Goal: Information Seeking & Learning: Learn about a topic

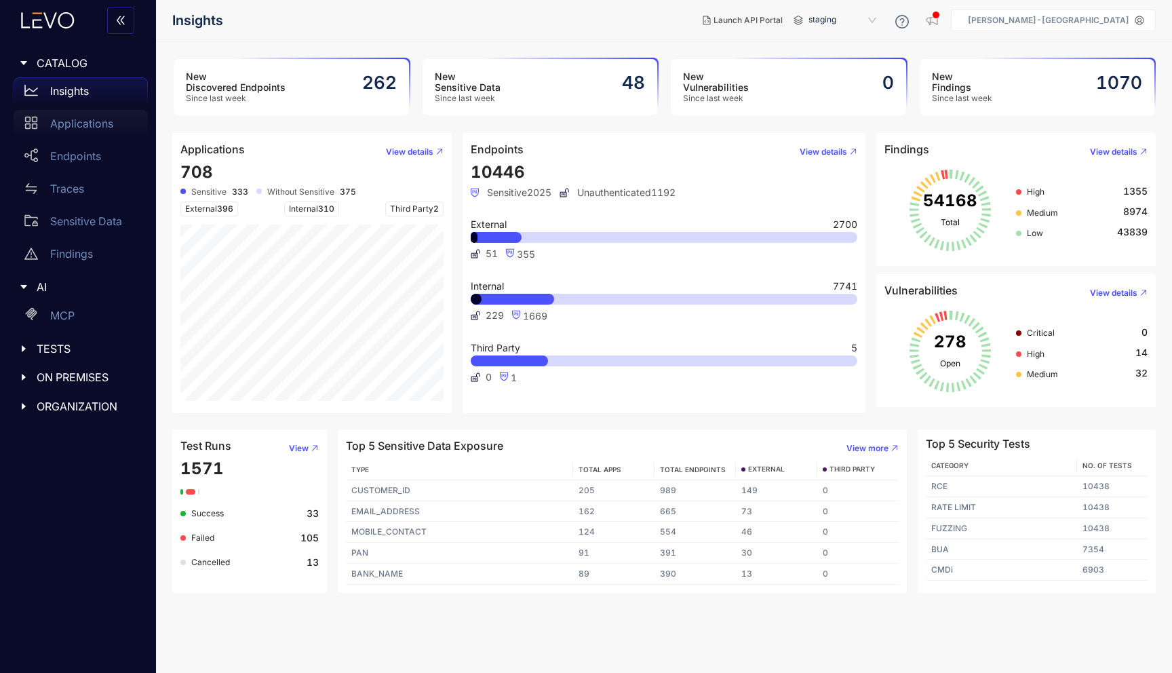
click at [104, 119] on p "Applications" at bounding box center [81, 123] width 63 height 12
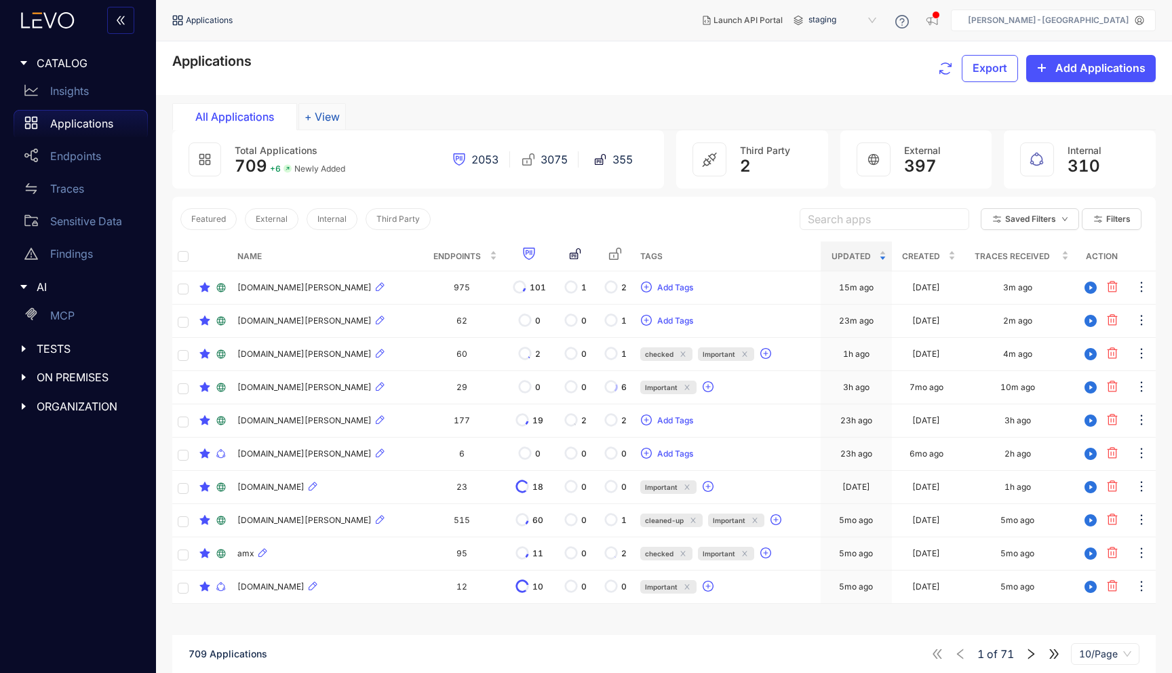
click at [322, 117] on button "+ View" at bounding box center [321, 116] width 47 height 27
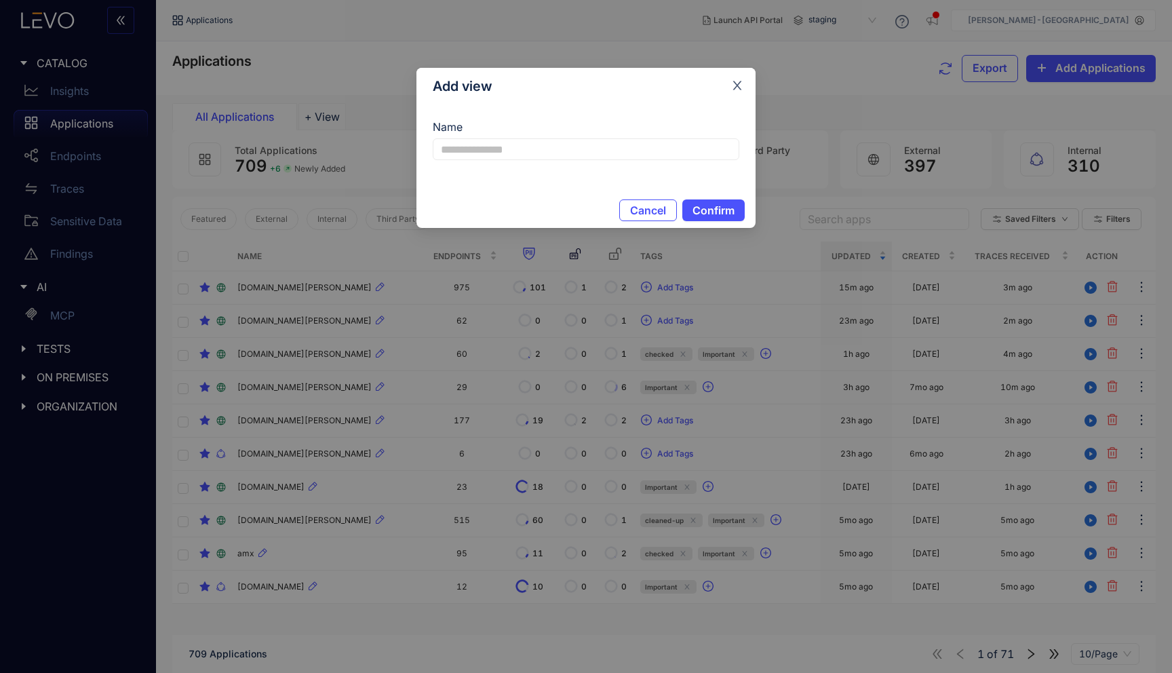
click at [737, 87] on icon "close" at bounding box center [737, 85] width 9 height 9
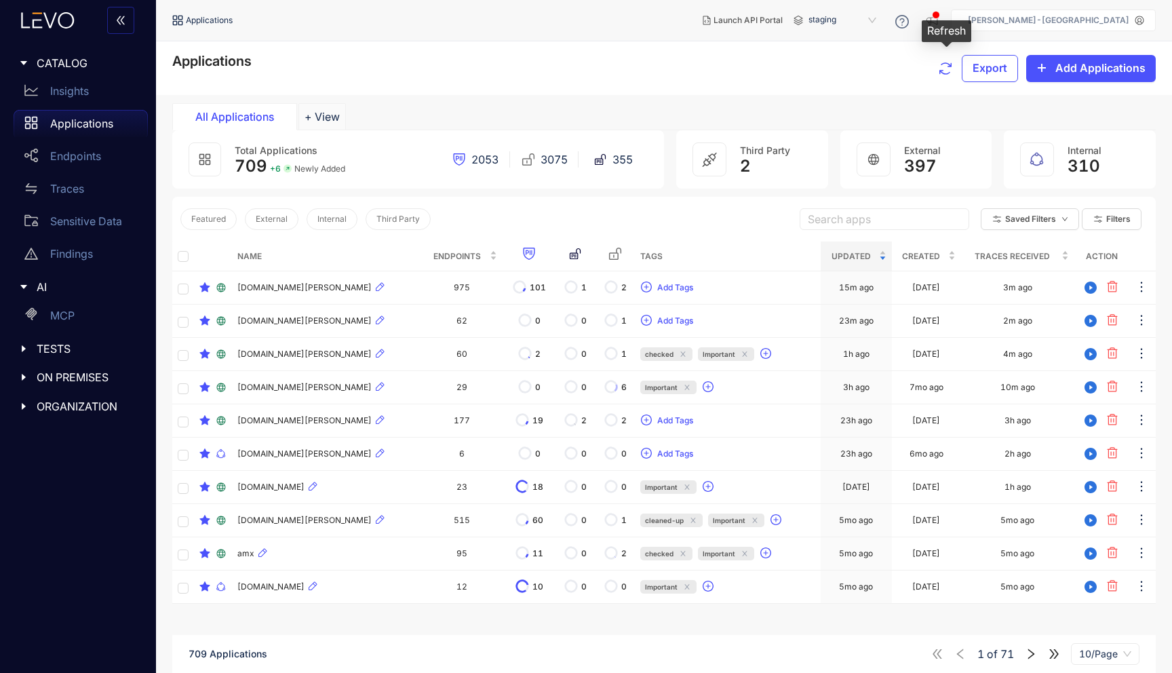
click at [948, 65] on icon "button" at bounding box center [945, 68] width 16 height 16
click at [268, 222] on span "External" at bounding box center [272, 218] width 32 height 9
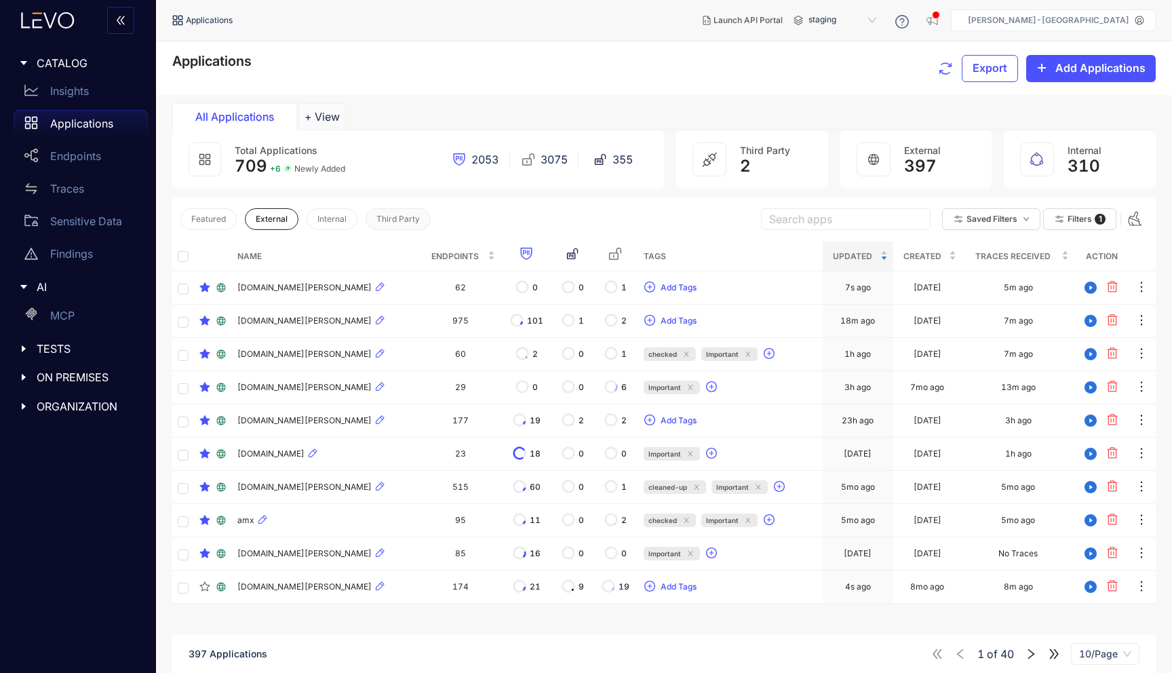
click at [391, 223] on span "Third Party" at bounding box center [397, 218] width 43 height 9
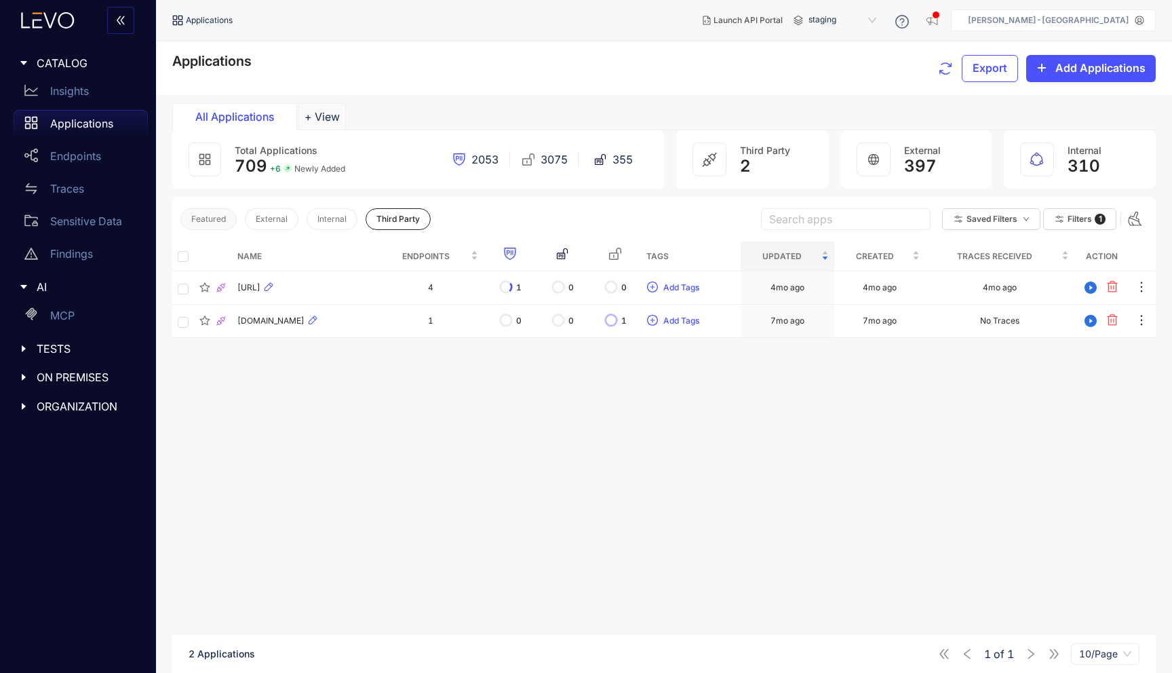
click at [205, 216] on span "Featured" at bounding box center [208, 218] width 35 height 9
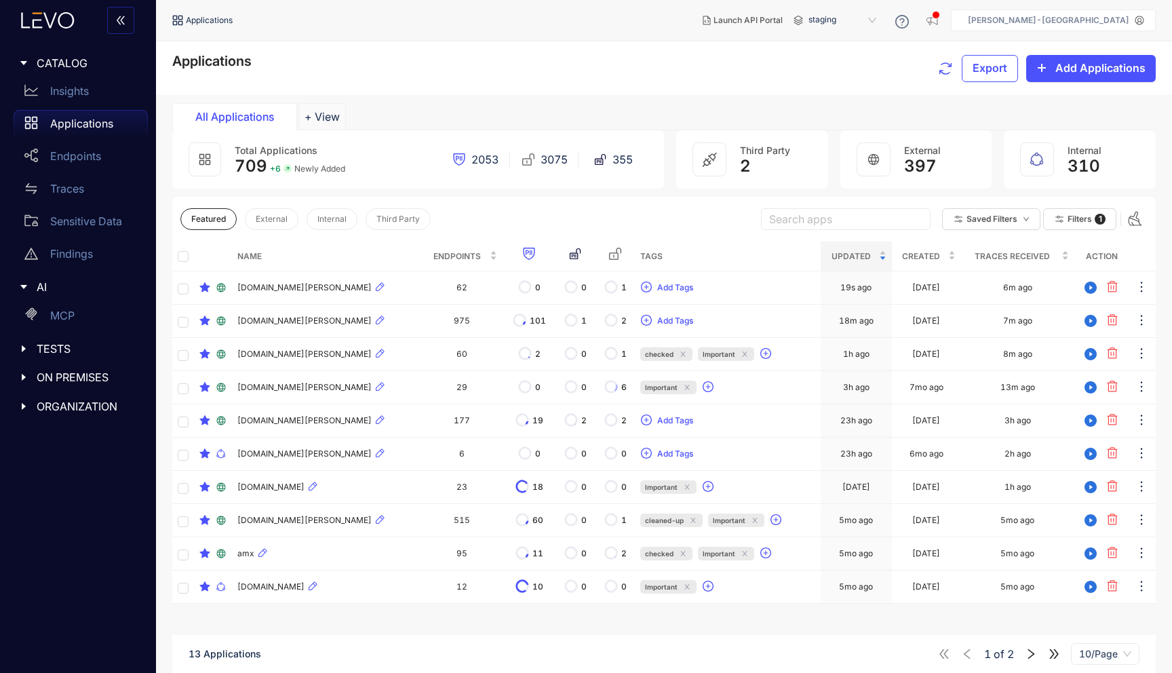
click at [258, 163] on span "709" at bounding box center [251, 166] width 33 height 20
click at [200, 157] on icon at bounding box center [205, 159] width 12 height 12
click at [481, 160] on span "2053" at bounding box center [484, 159] width 27 height 12
click at [744, 157] on span "2" at bounding box center [745, 166] width 11 height 19
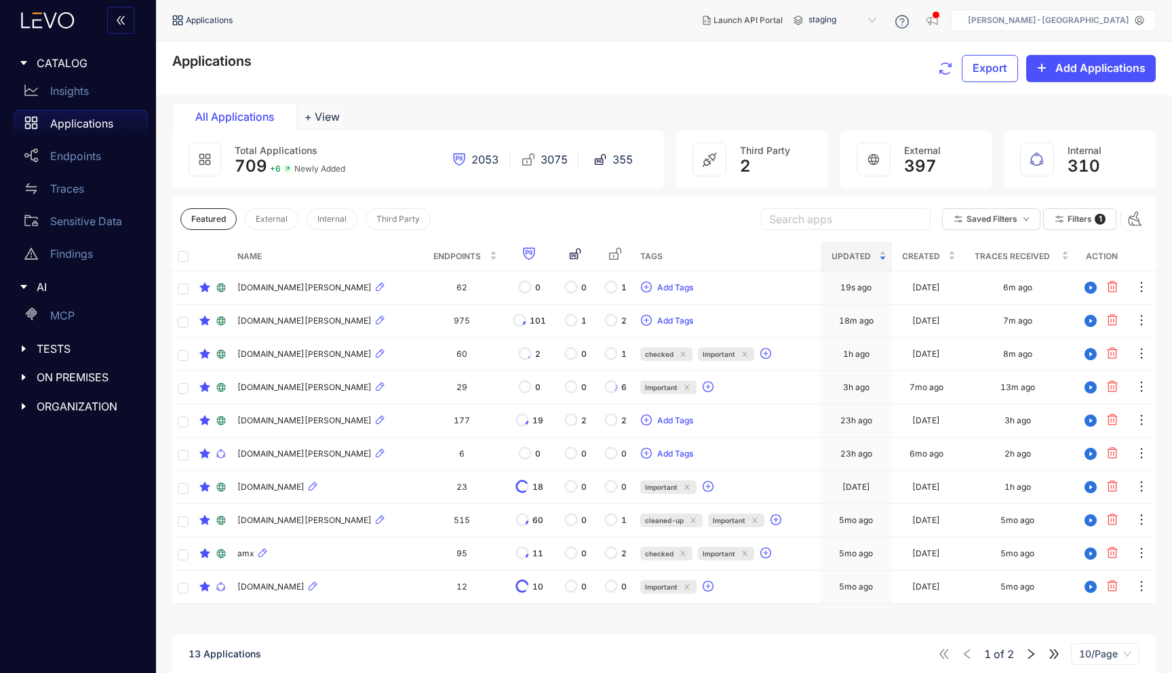
click at [921, 166] on span "397" at bounding box center [920, 166] width 33 height 19
click at [397, 226] on button "Third Party" at bounding box center [397, 219] width 65 height 22
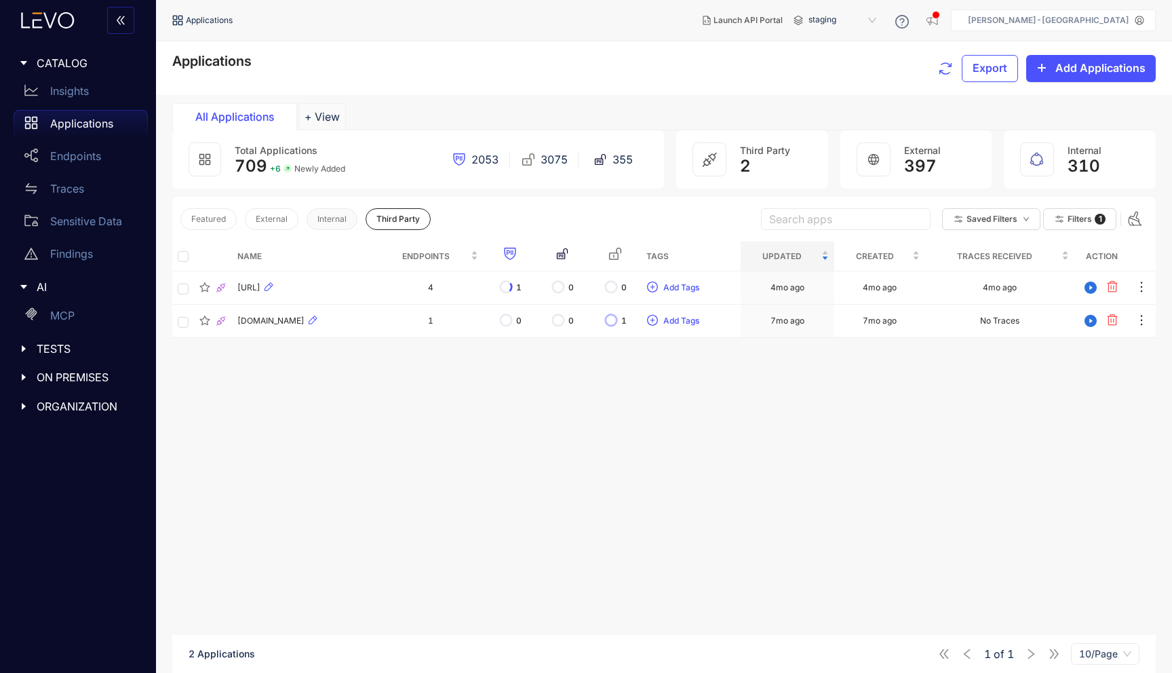
click at [339, 222] on span "Internal" at bounding box center [331, 218] width 29 height 9
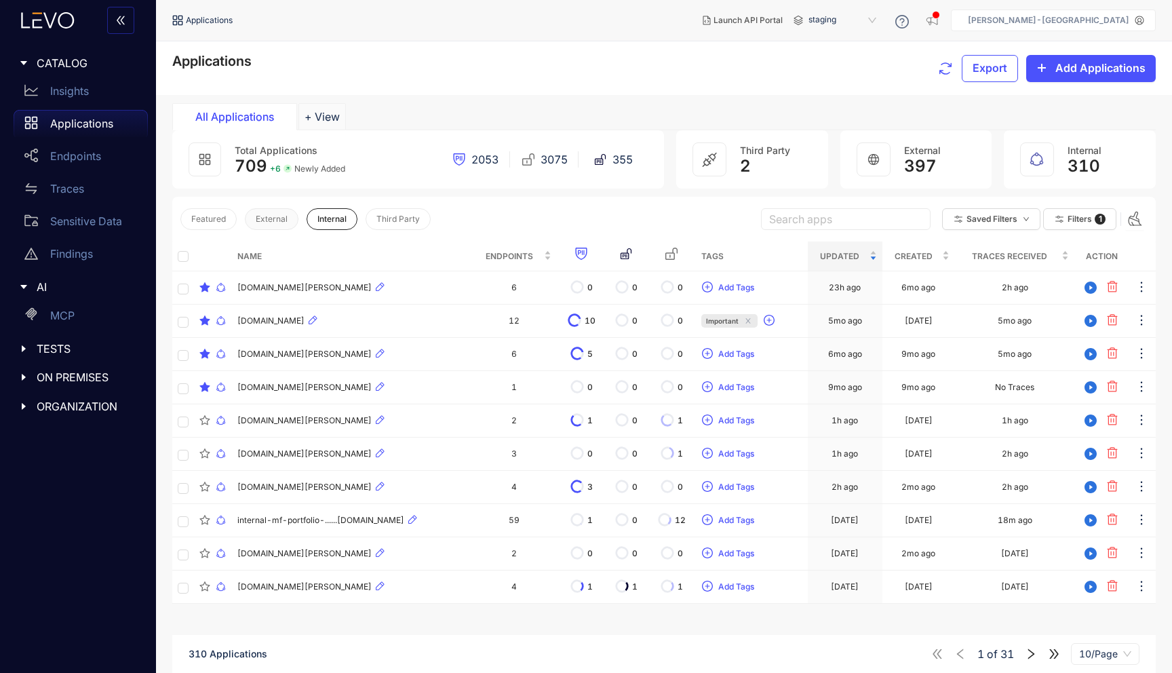
click at [271, 218] on span "External" at bounding box center [272, 218] width 32 height 9
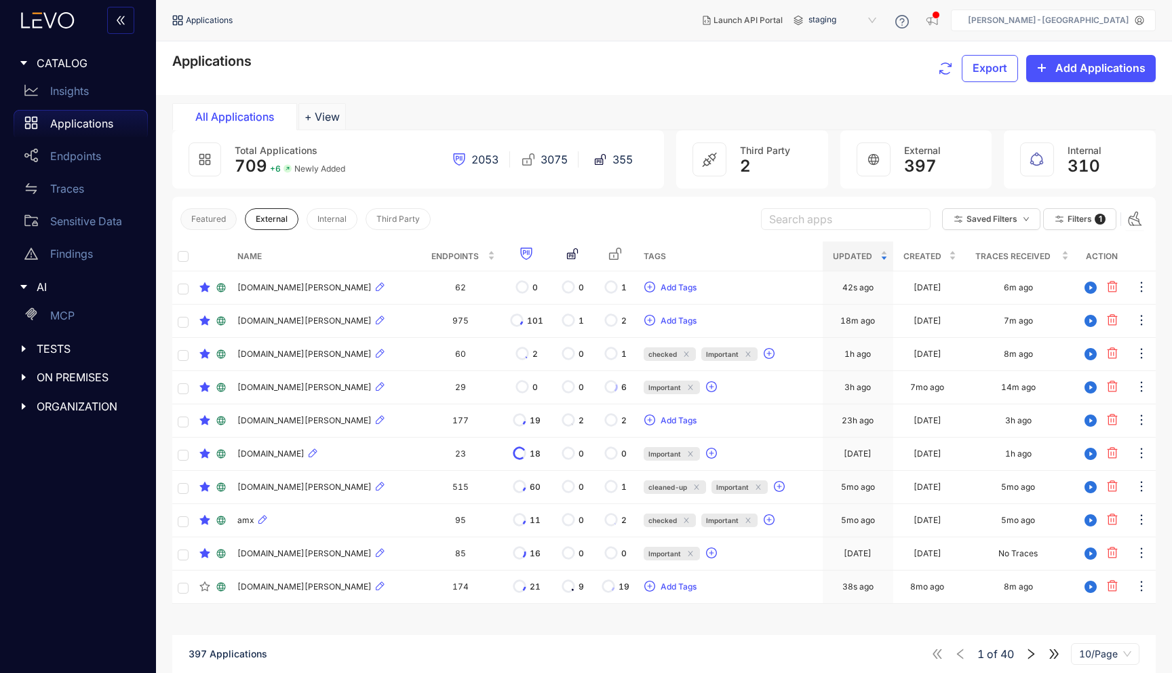
click at [209, 214] on span "Featured" at bounding box center [208, 218] width 35 height 9
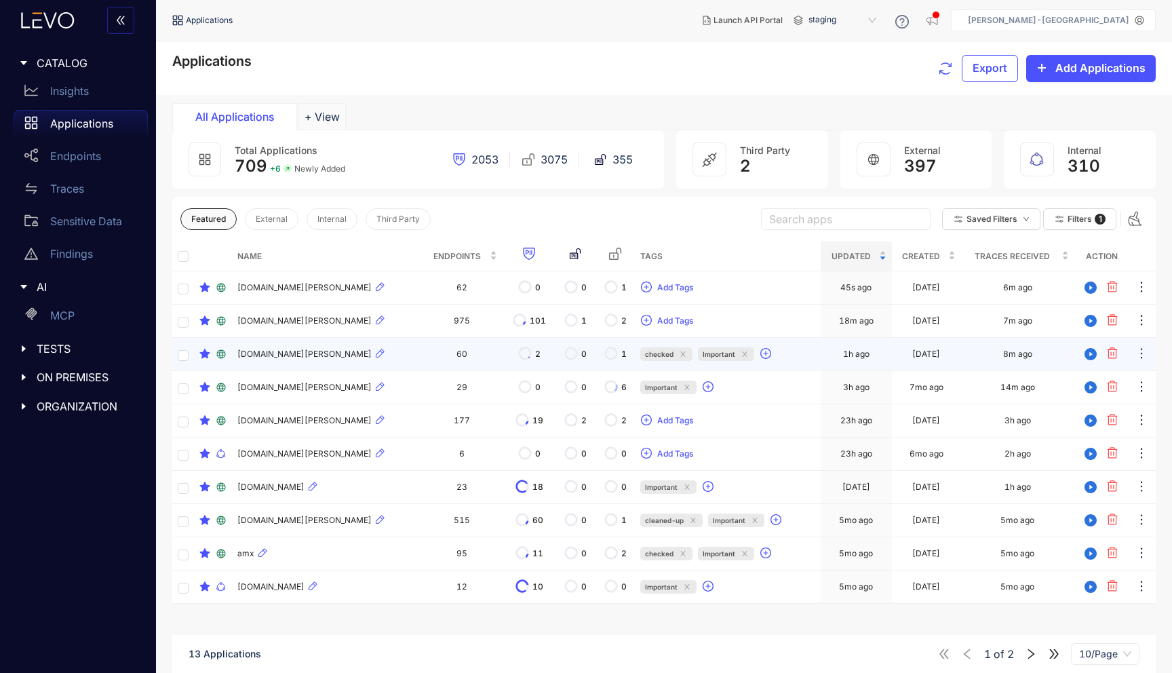
scroll to position [97, 0]
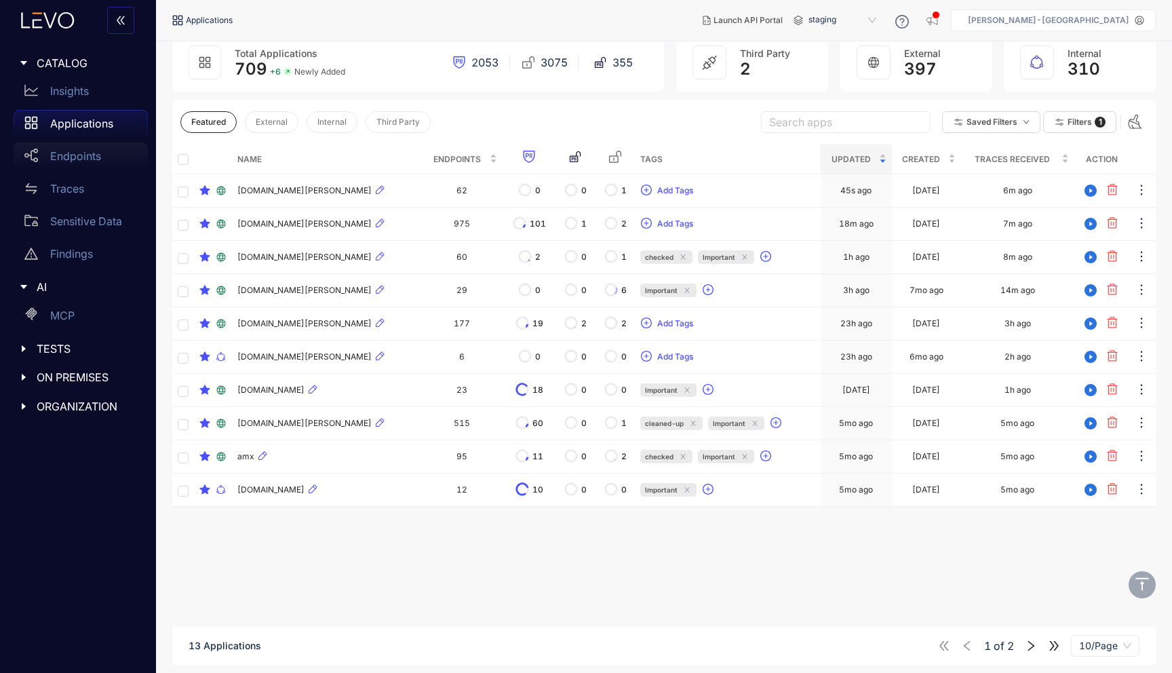
click at [73, 156] on p "Endpoints" at bounding box center [75, 156] width 51 height 12
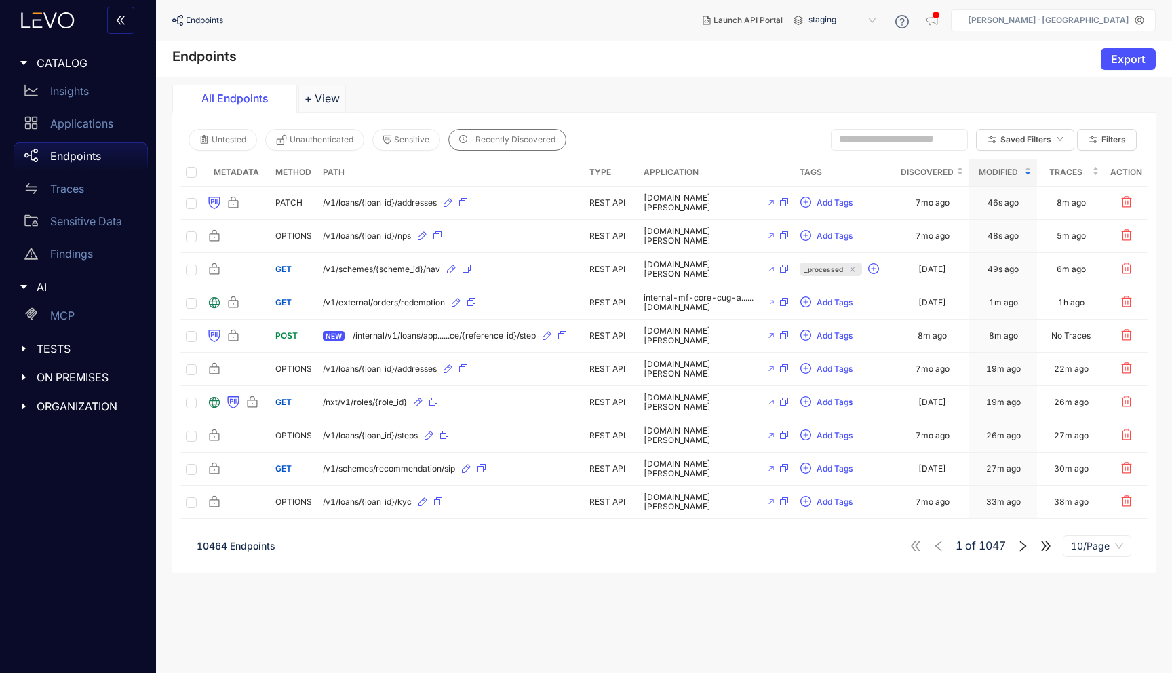
click at [530, 141] on span "Recently Discovered" at bounding box center [515, 139] width 80 height 9
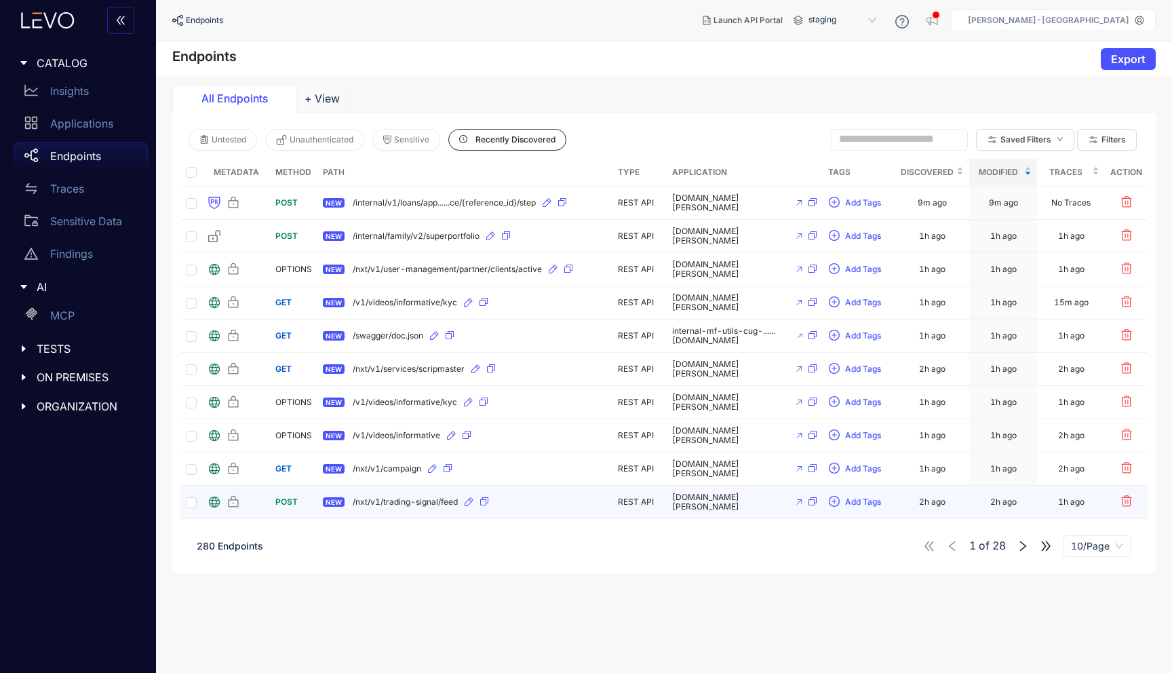
click at [371, 508] on div "NEW /nxt/v1/trading-signal/feed" at bounding box center [465, 502] width 284 height 22
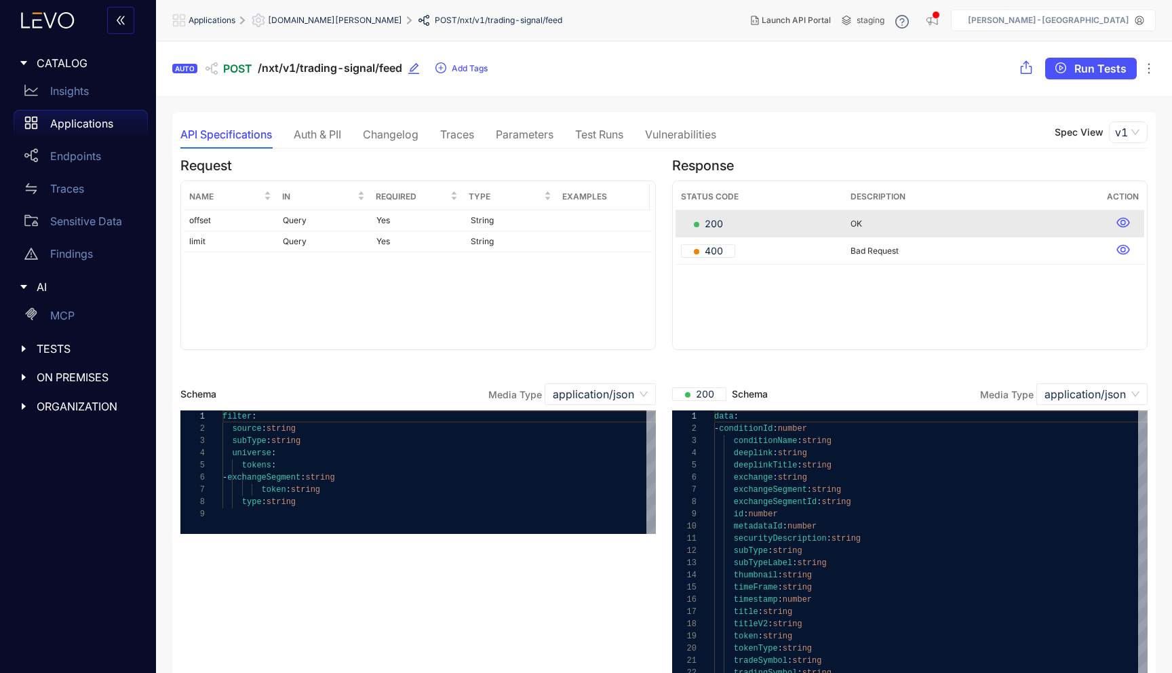
click at [325, 140] on div "Auth & PII" at bounding box center [317, 134] width 47 height 12
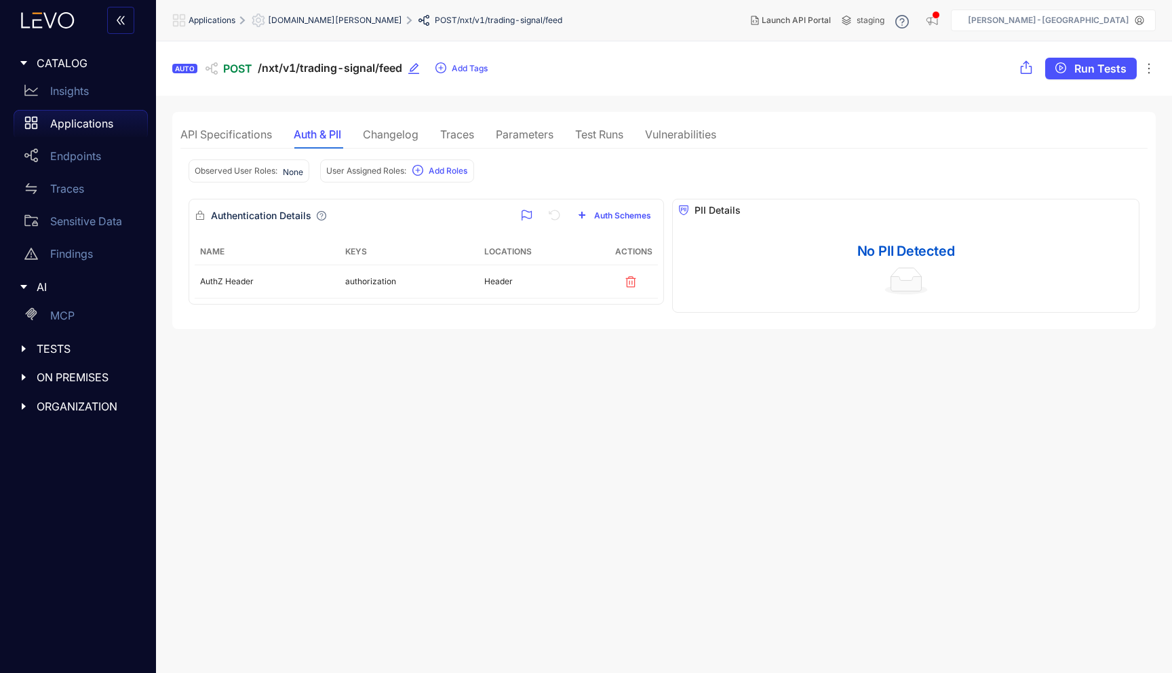
click at [407, 136] on div "Changelog" at bounding box center [391, 134] width 56 height 12
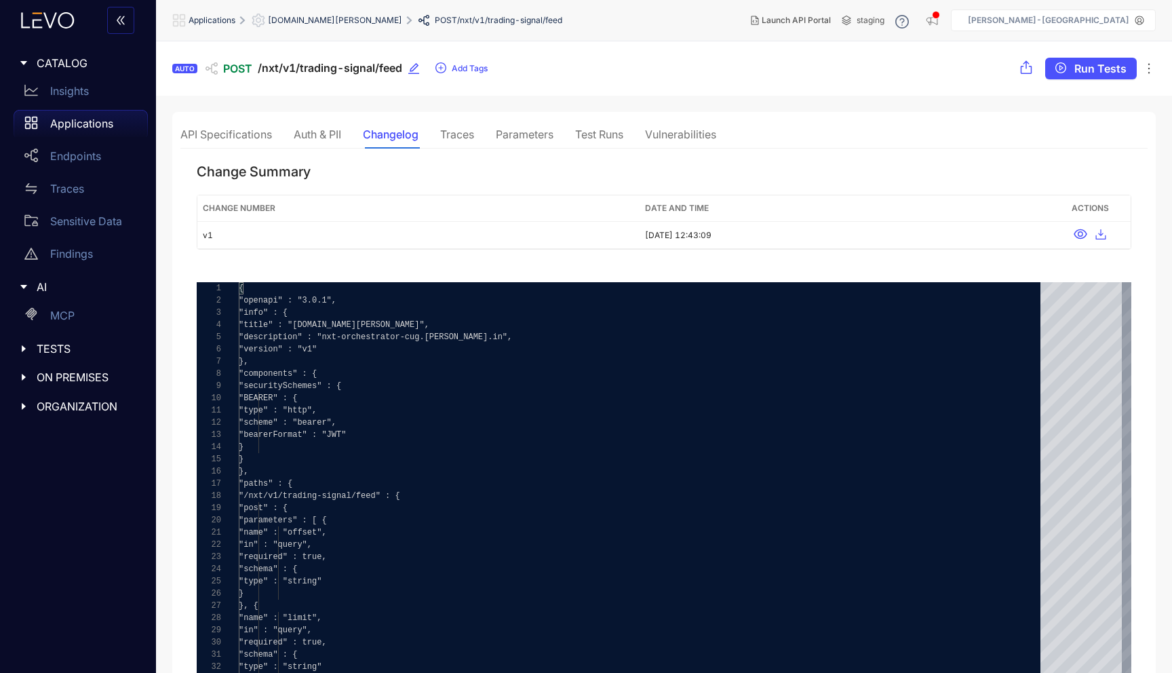
click at [252, 134] on div "API Specifications" at bounding box center [226, 134] width 92 height 12
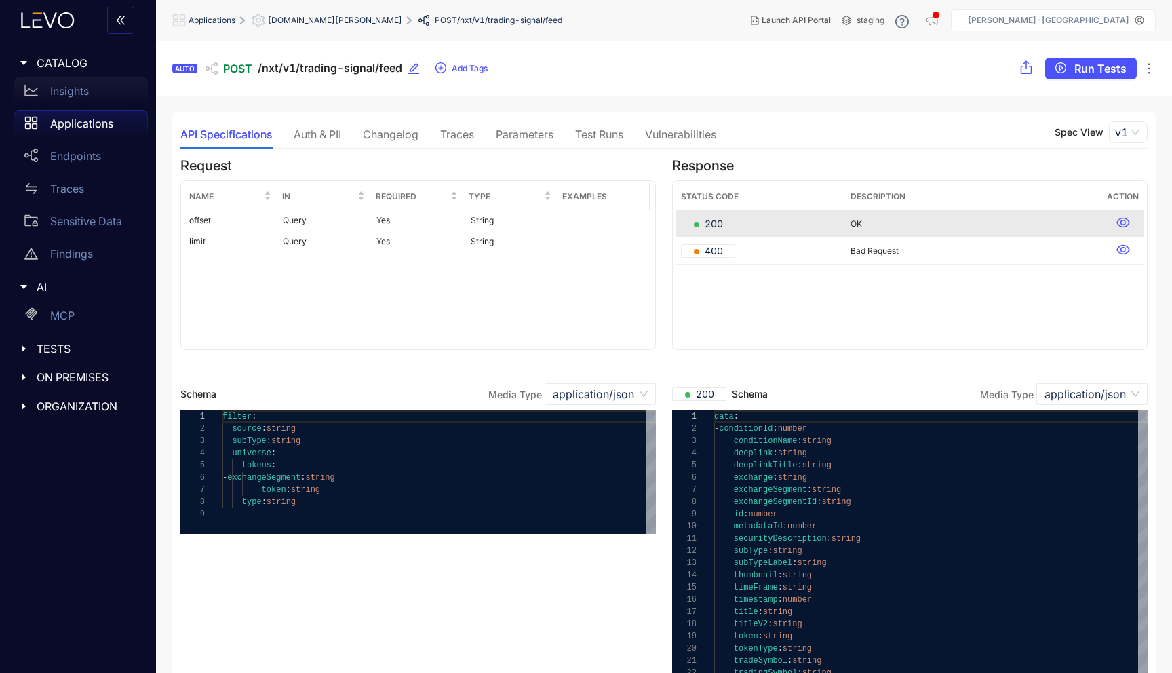
click at [75, 94] on p "Insights" at bounding box center [69, 91] width 39 height 12
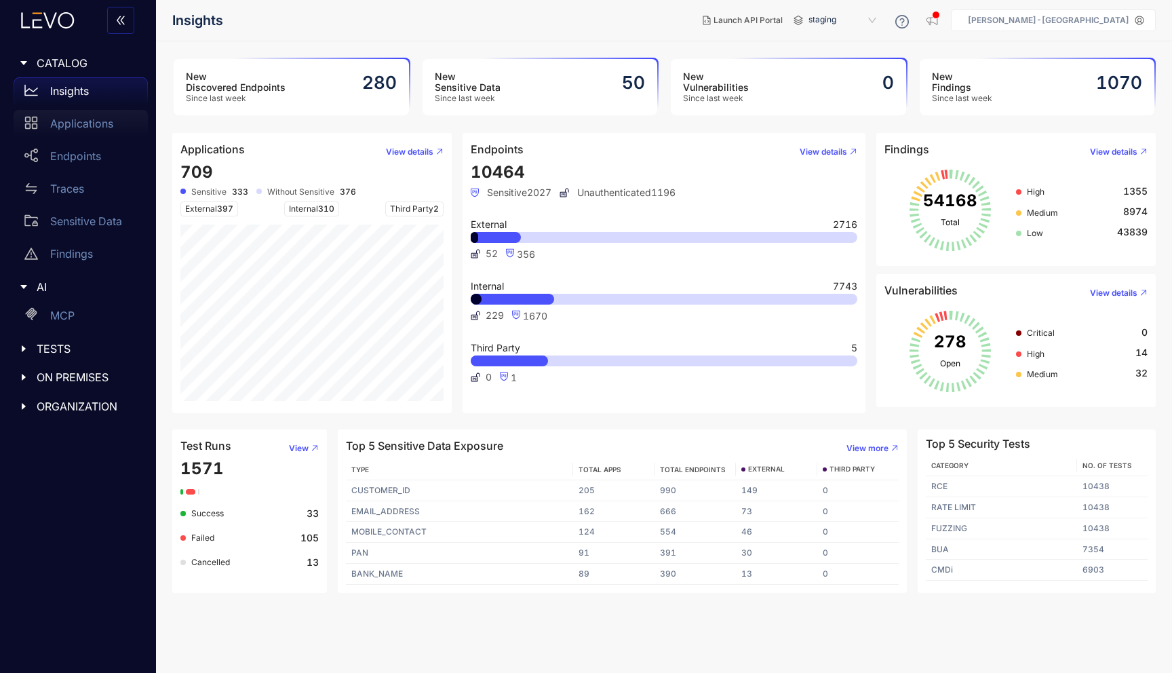
click at [75, 127] on p "Applications" at bounding box center [81, 123] width 63 height 12
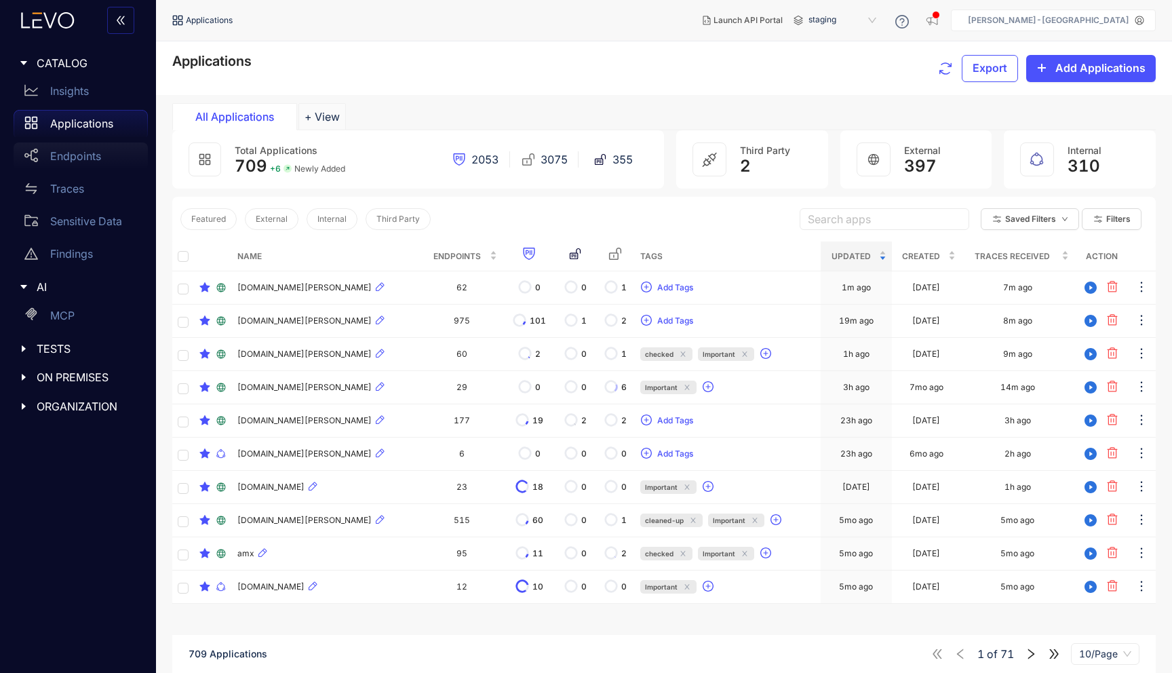
click at [65, 159] on p "Endpoints" at bounding box center [75, 156] width 51 height 12
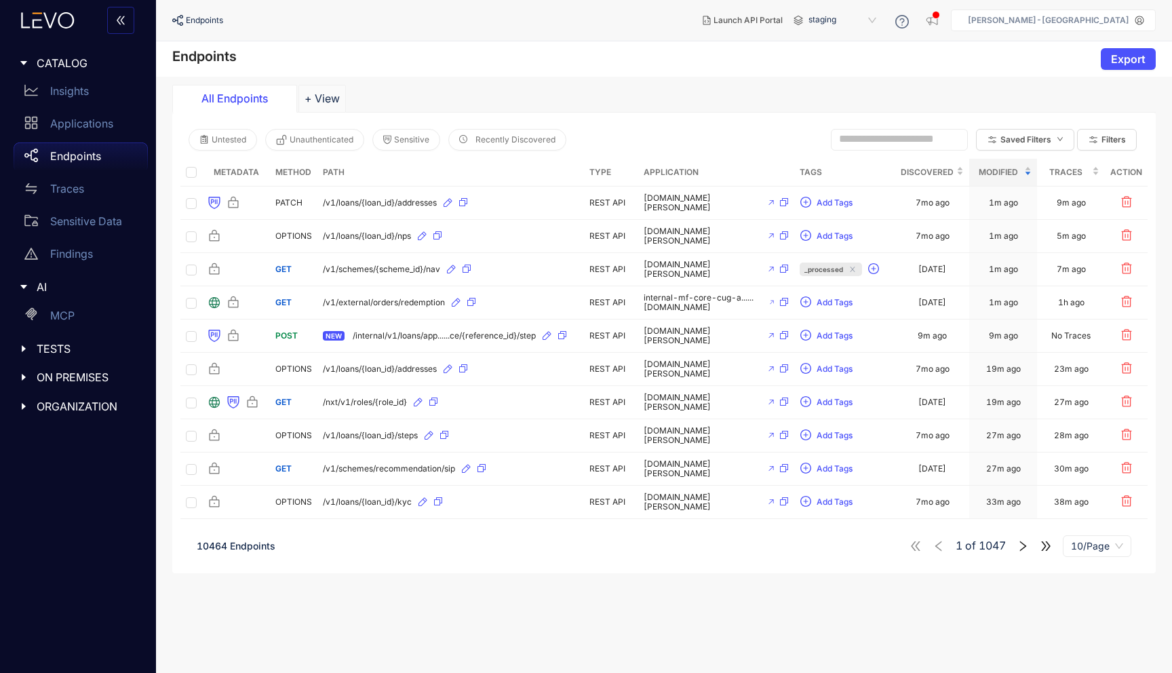
click at [244, 546] on span "10464 Endpoints" at bounding box center [236, 546] width 79 height 12
click at [83, 121] on p "Applications" at bounding box center [81, 123] width 63 height 12
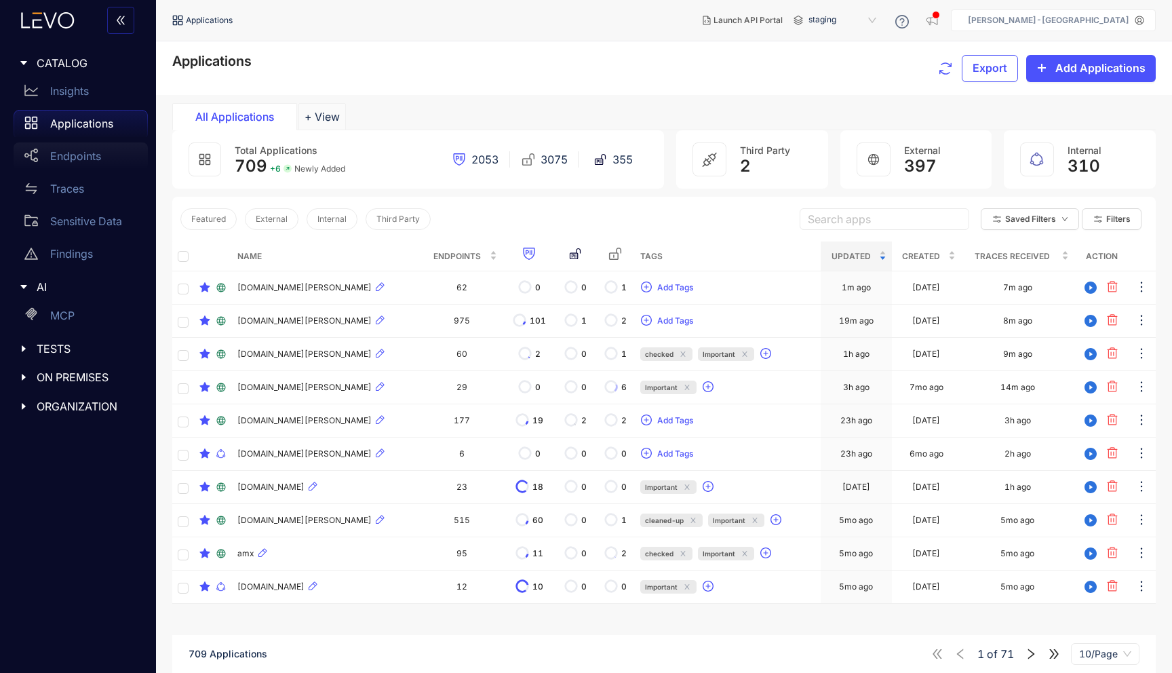
click at [73, 155] on p "Endpoints" at bounding box center [75, 156] width 51 height 12
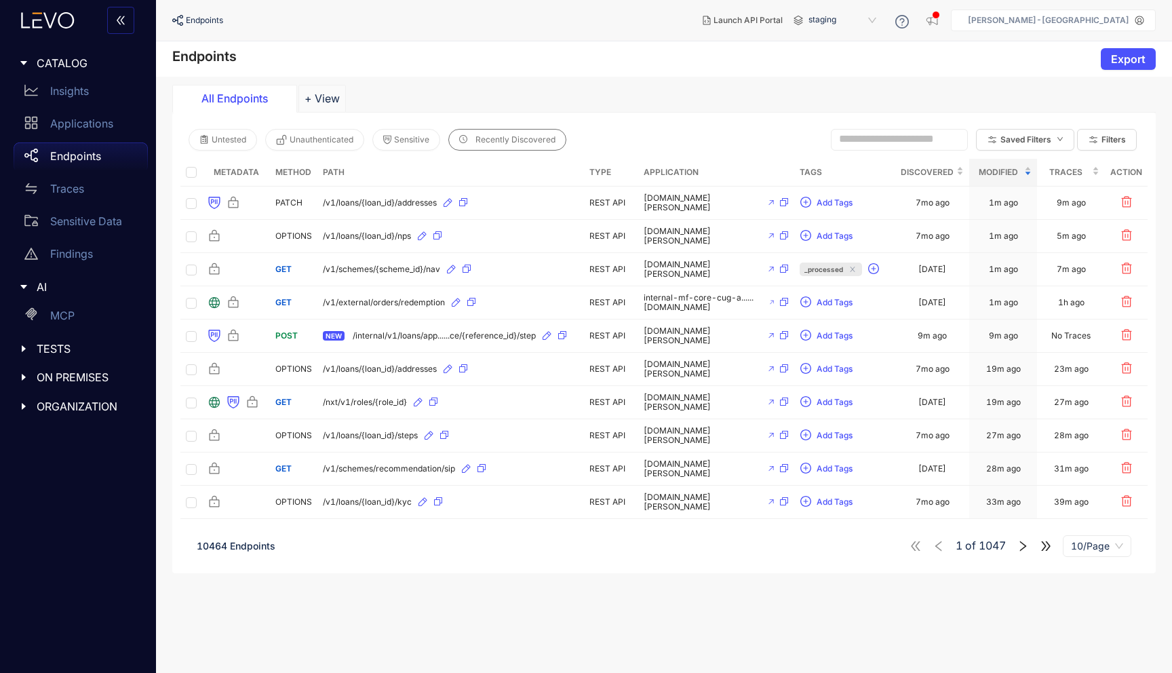
click at [492, 145] on button "Recently Discovered" at bounding box center [507, 140] width 118 height 22
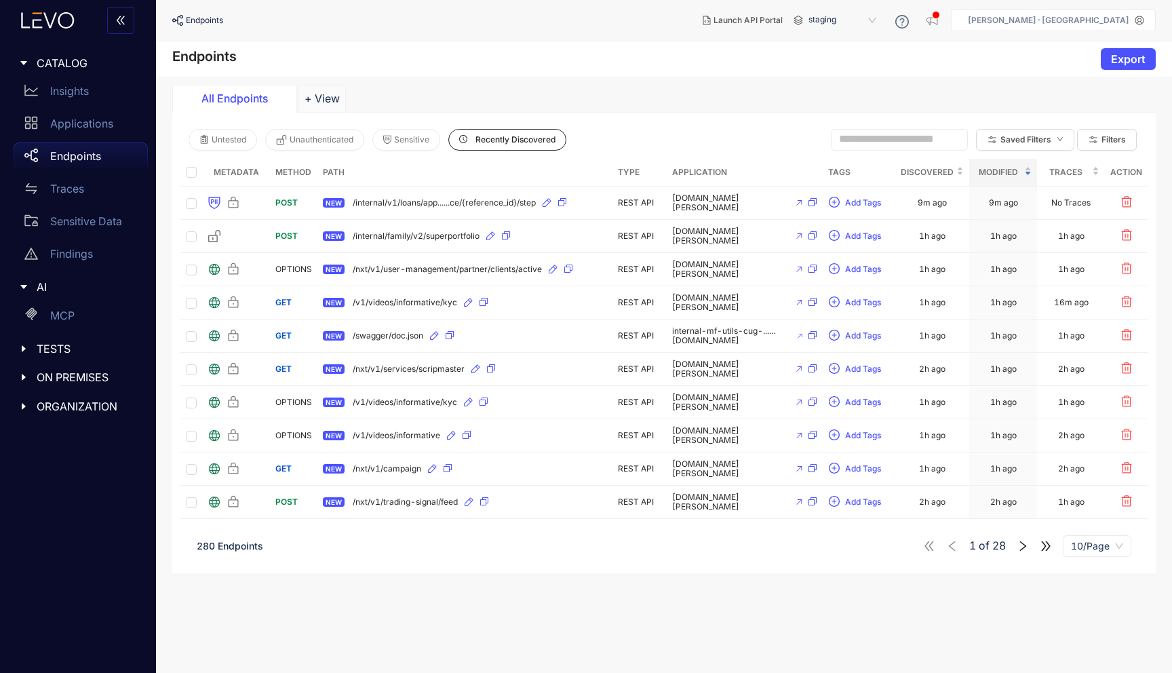
click at [1024, 549] on icon "right" at bounding box center [1022, 546] width 12 height 12
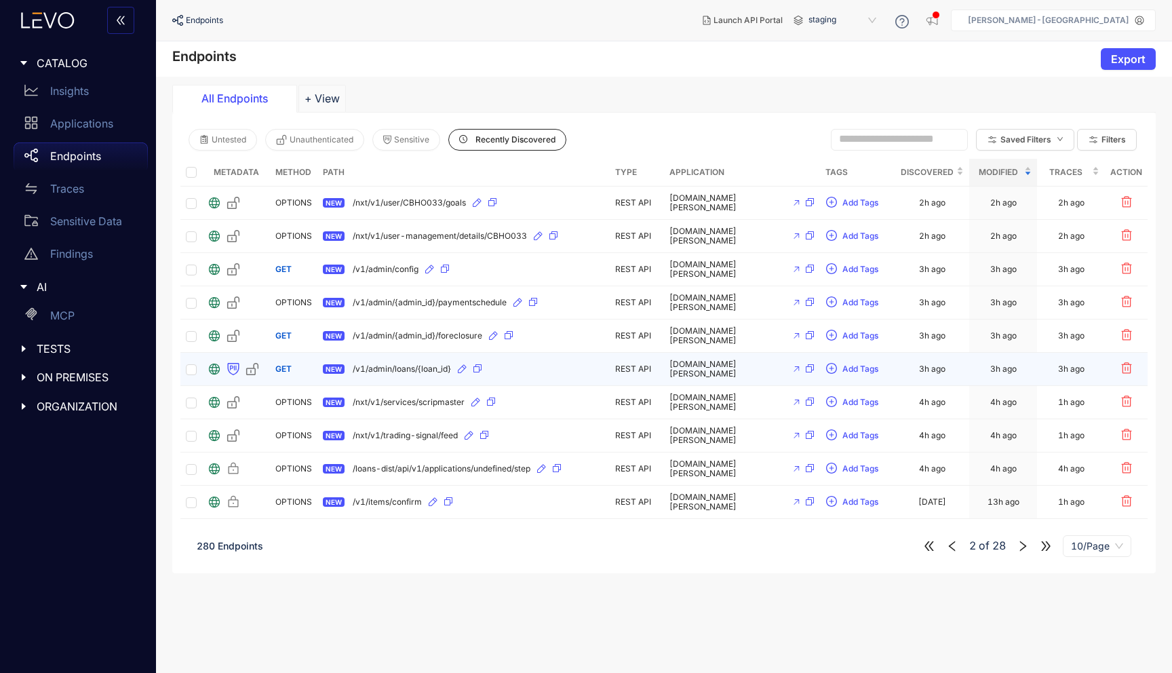
click at [593, 370] on div "NEW /v1/admin/loans/{loan_id}" at bounding box center [463, 369] width 281 height 22
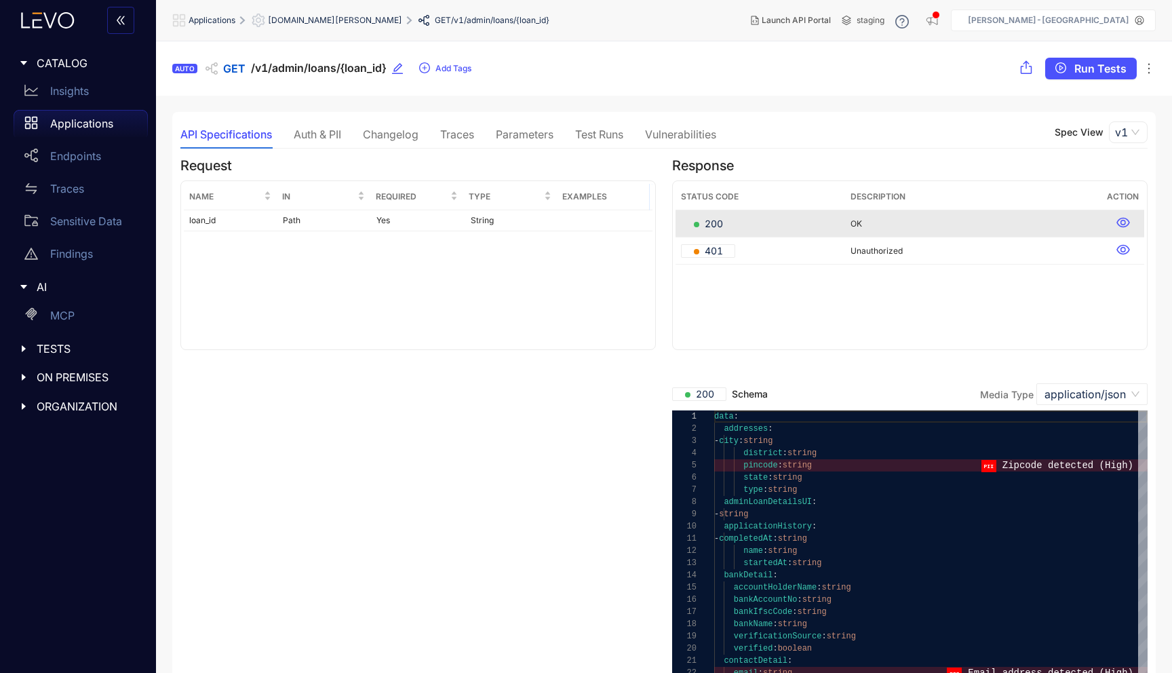
click at [325, 134] on div "Auth & PII" at bounding box center [317, 134] width 47 height 12
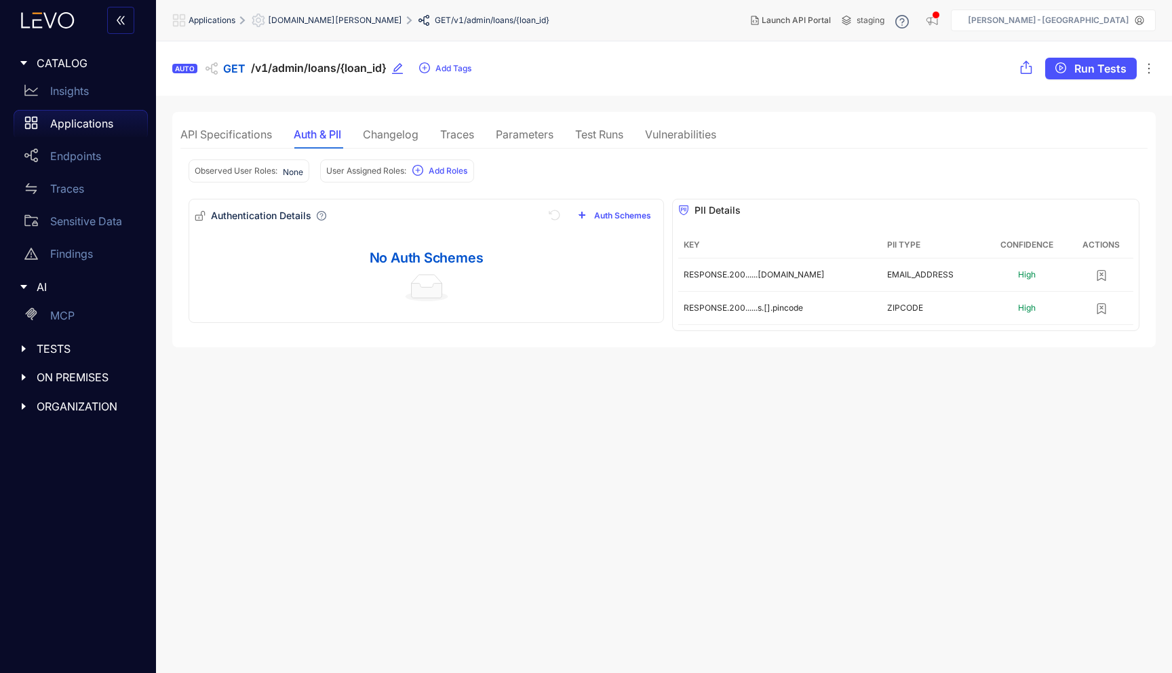
click at [402, 128] on div "Changelog" at bounding box center [391, 134] width 56 height 12
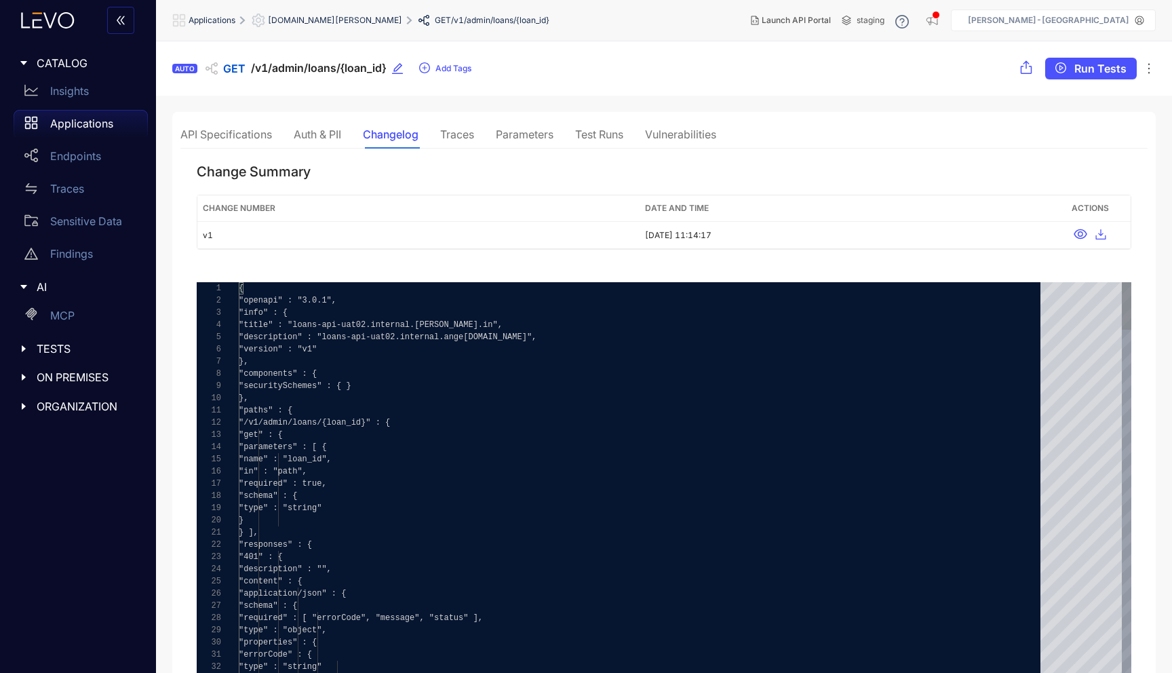
click at [447, 132] on div "Traces" at bounding box center [457, 134] width 34 height 12
